Goal: Find specific page/section: Find specific page/section

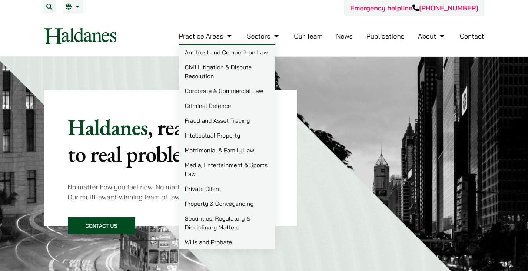
click at [309, 39] on link "Our Team" at bounding box center [308, 36] width 29 height 9
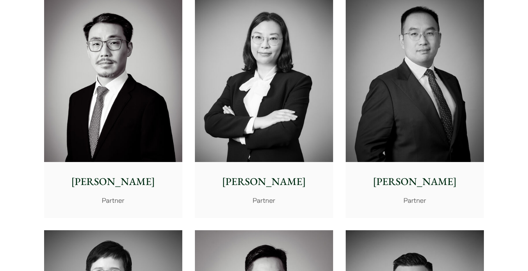
scroll to position [1185, 0]
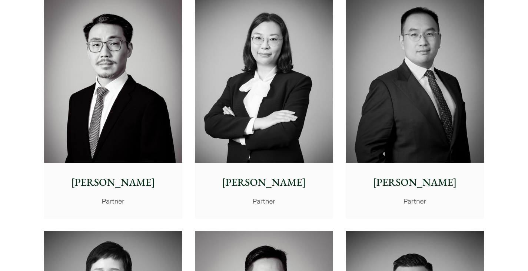
click at [397, 57] on img at bounding box center [414, 76] width 138 height 173
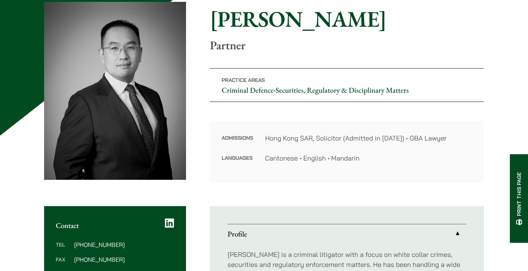
scroll to position [12, 0]
